Goal: Find specific page/section: Find specific page/section

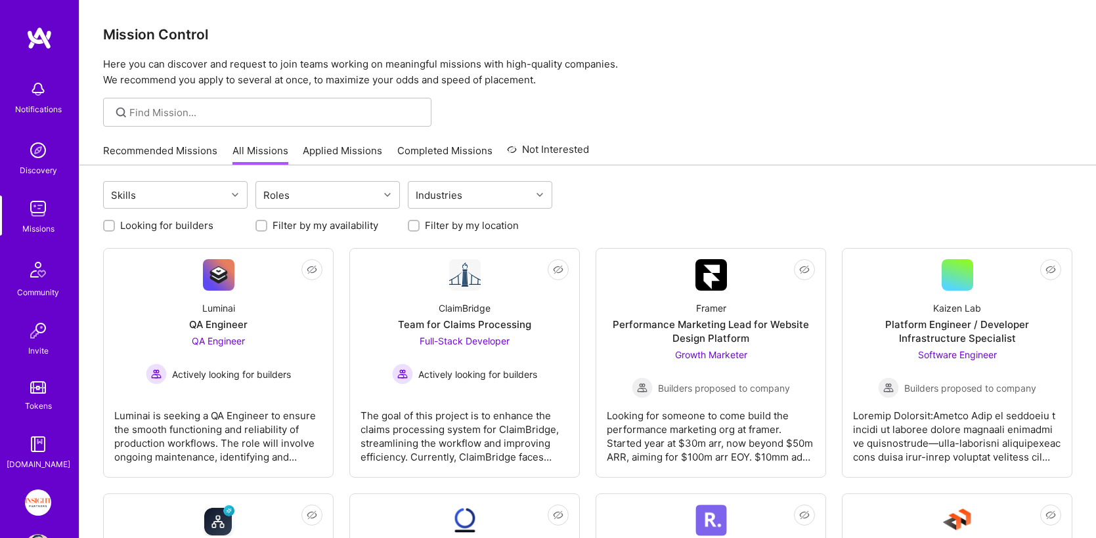
click at [49, 500] on link "Insight Partners: Data & AI - Sourcing" at bounding box center [38, 503] width 33 height 26
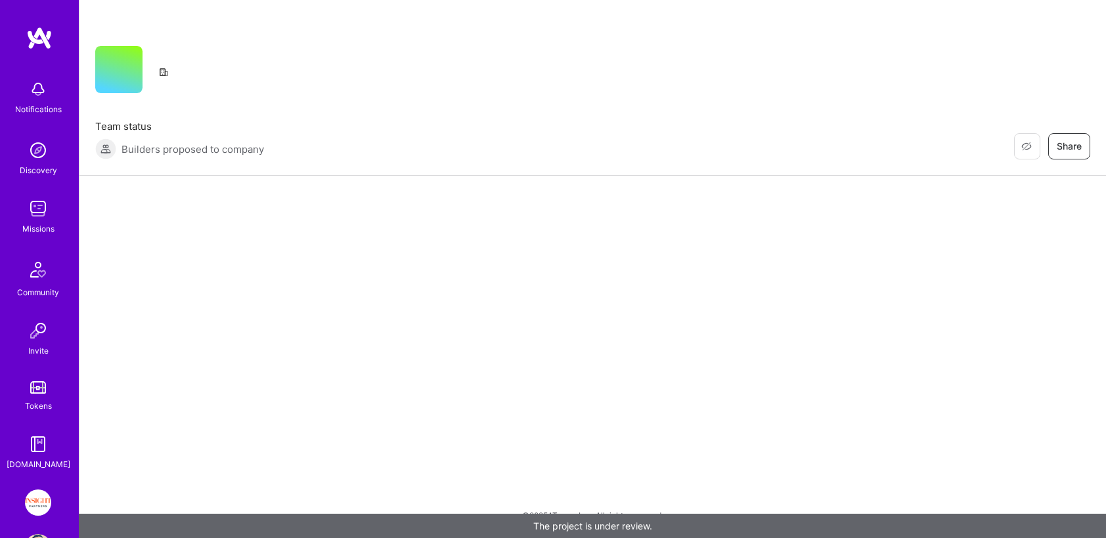
click at [41, 498] on img at bounding box center [38, 503] width 26 height 26
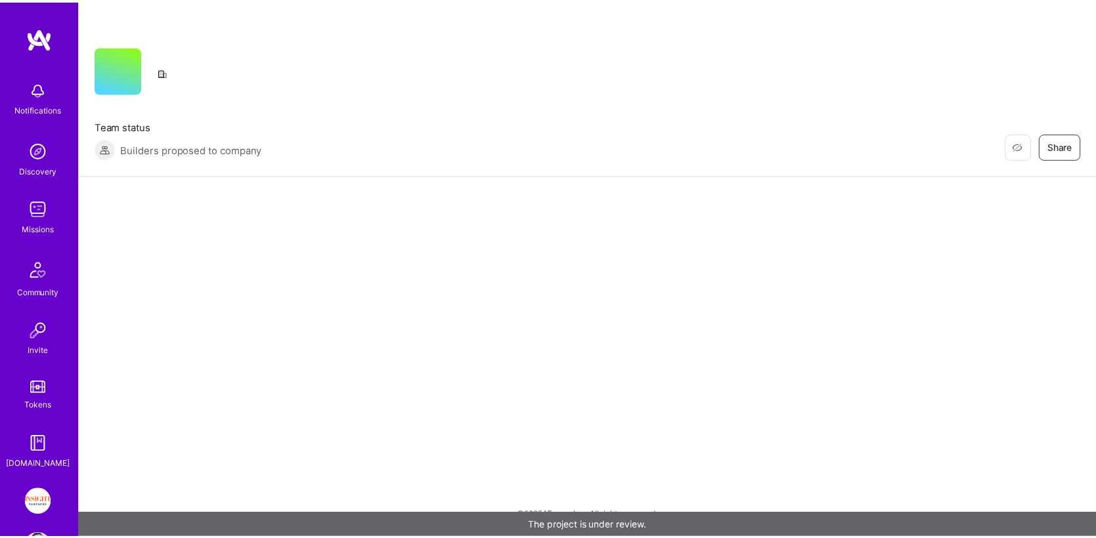
scroll to position [34, 0]
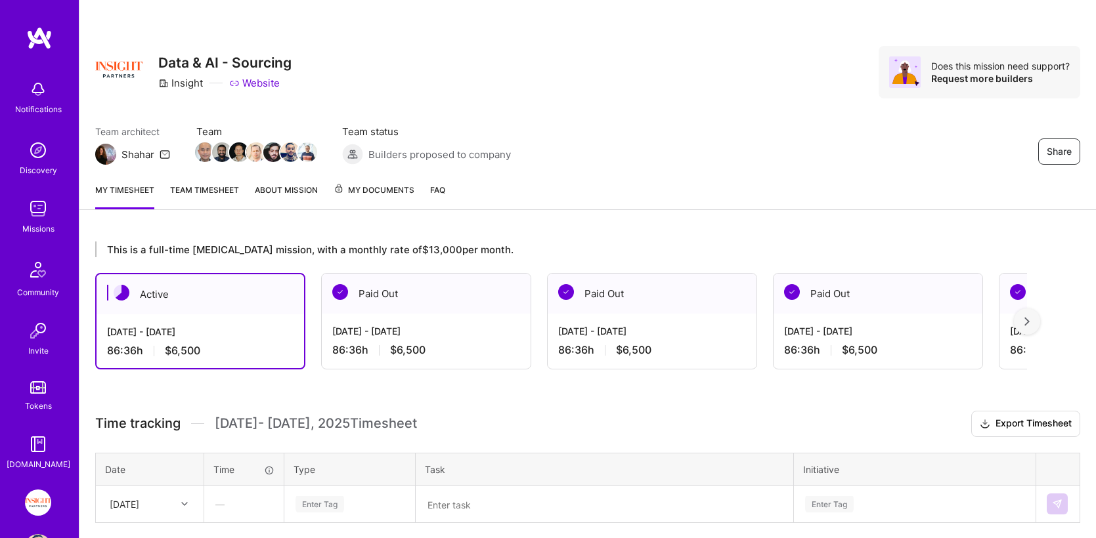
click at [345, 187] on span "My Documents" at bounding box center [374, 190] width 81 height 14
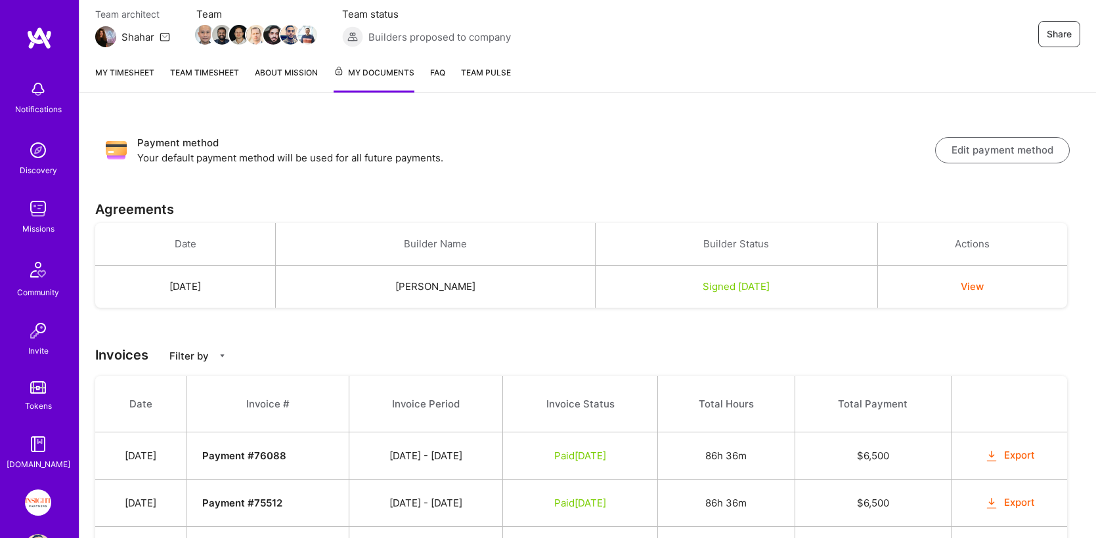
scroll to position [260, 0]
